Goal: Information Seeking & Learning: Learn about a topic

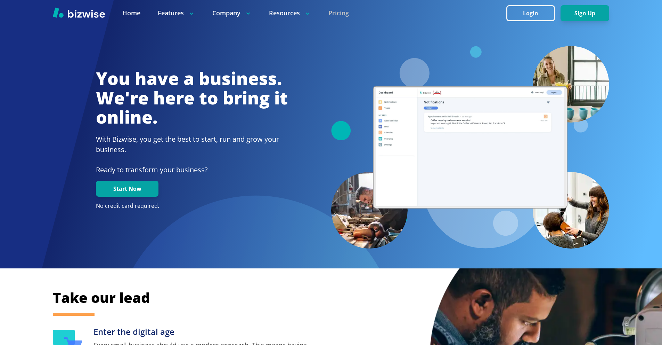
click at [336, 13] on link "Pricing" at bounding box center [339, 13] width 21 height 9
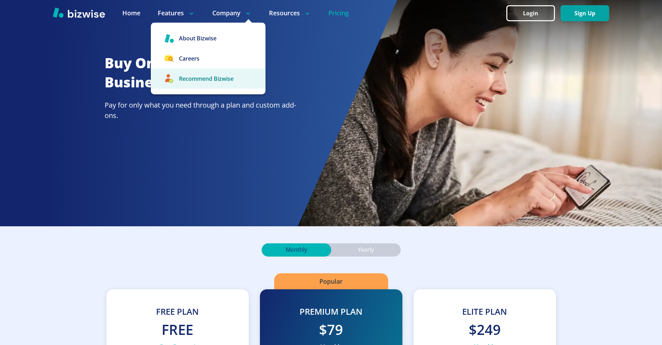
click at [216, 81] on link "Recommend Bizwise" at bounding box center [208, 78] width 115 height 20
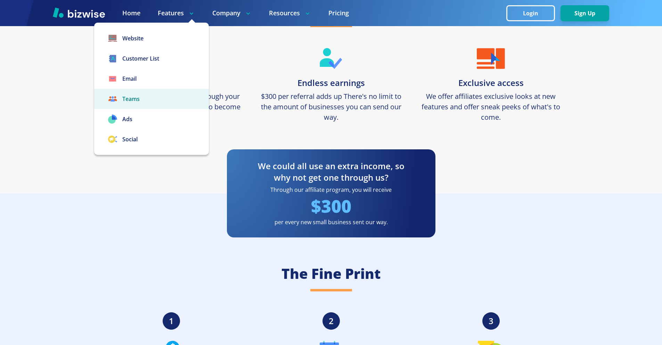
scroll to position [278, 0]
